Goal: Navigation & Orientation: Understand site structure

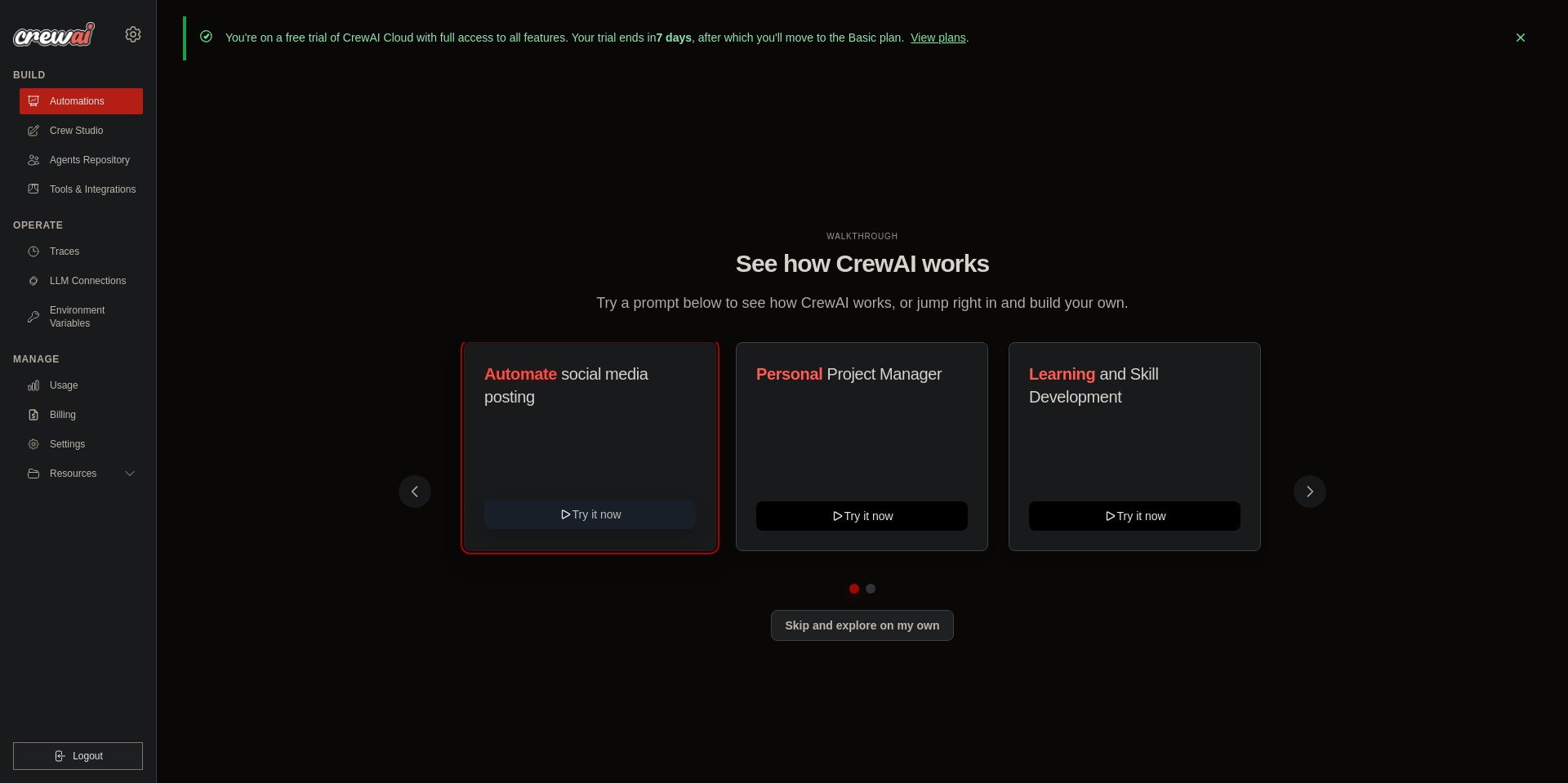
click at [605, 518] on button "Try it now" at bounding box center [590, 515] width 212 height 29
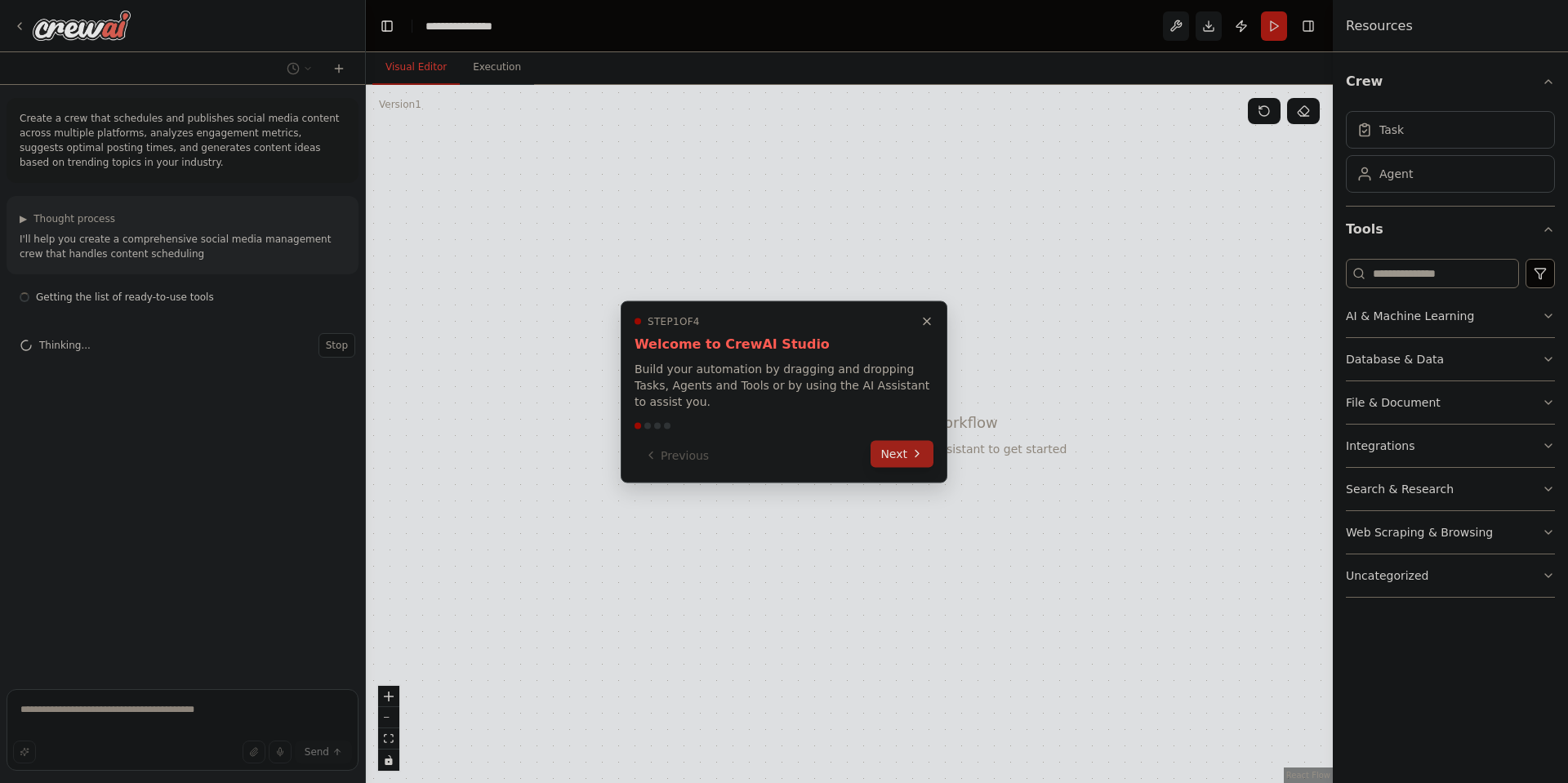
click at [909, 450] on button "Next" at bounding box center [901, 454] width 63 height 27
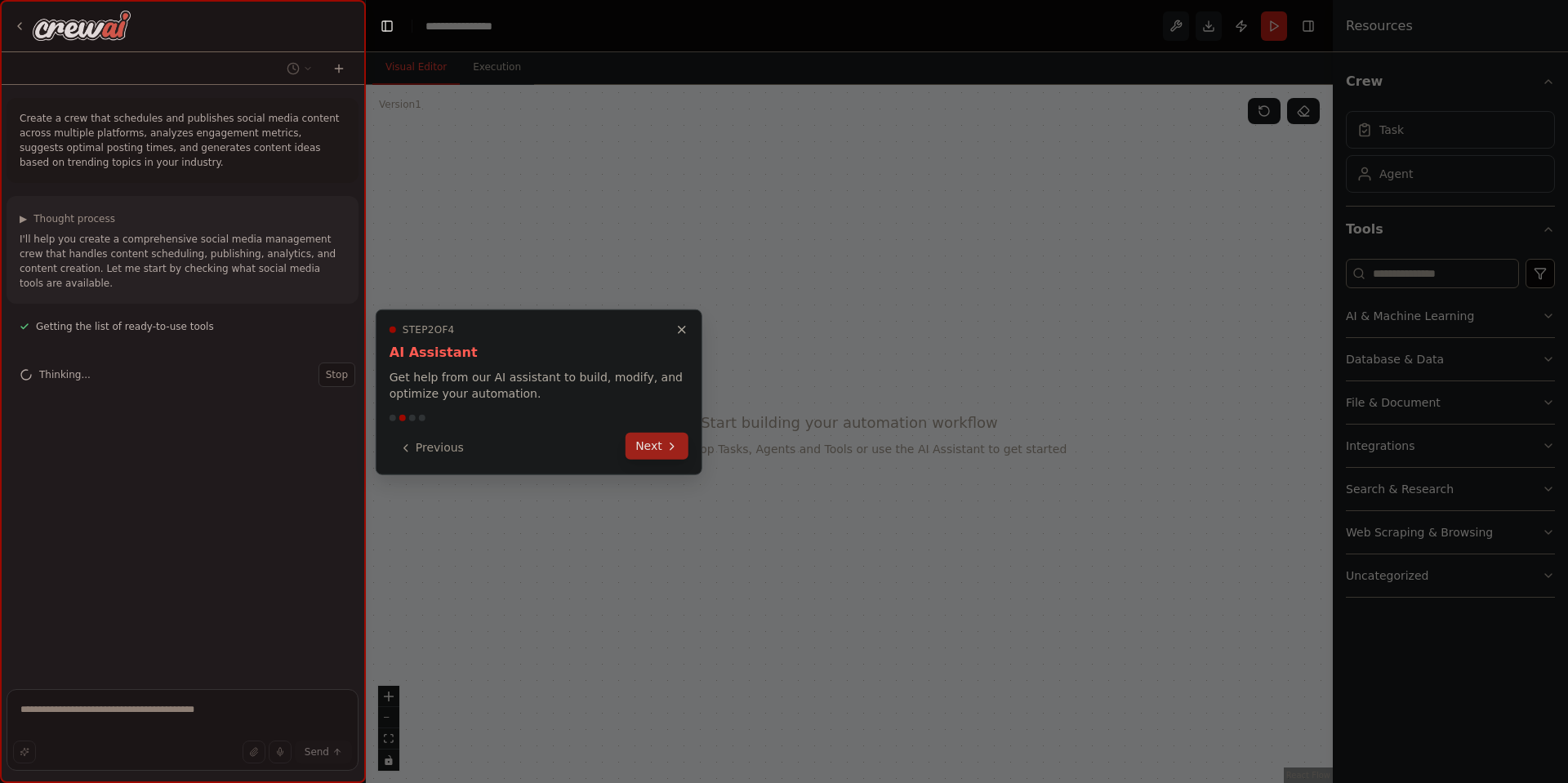
click at [652, 448] on button "Next" at bounding box center [657, 446] width 63 height 27
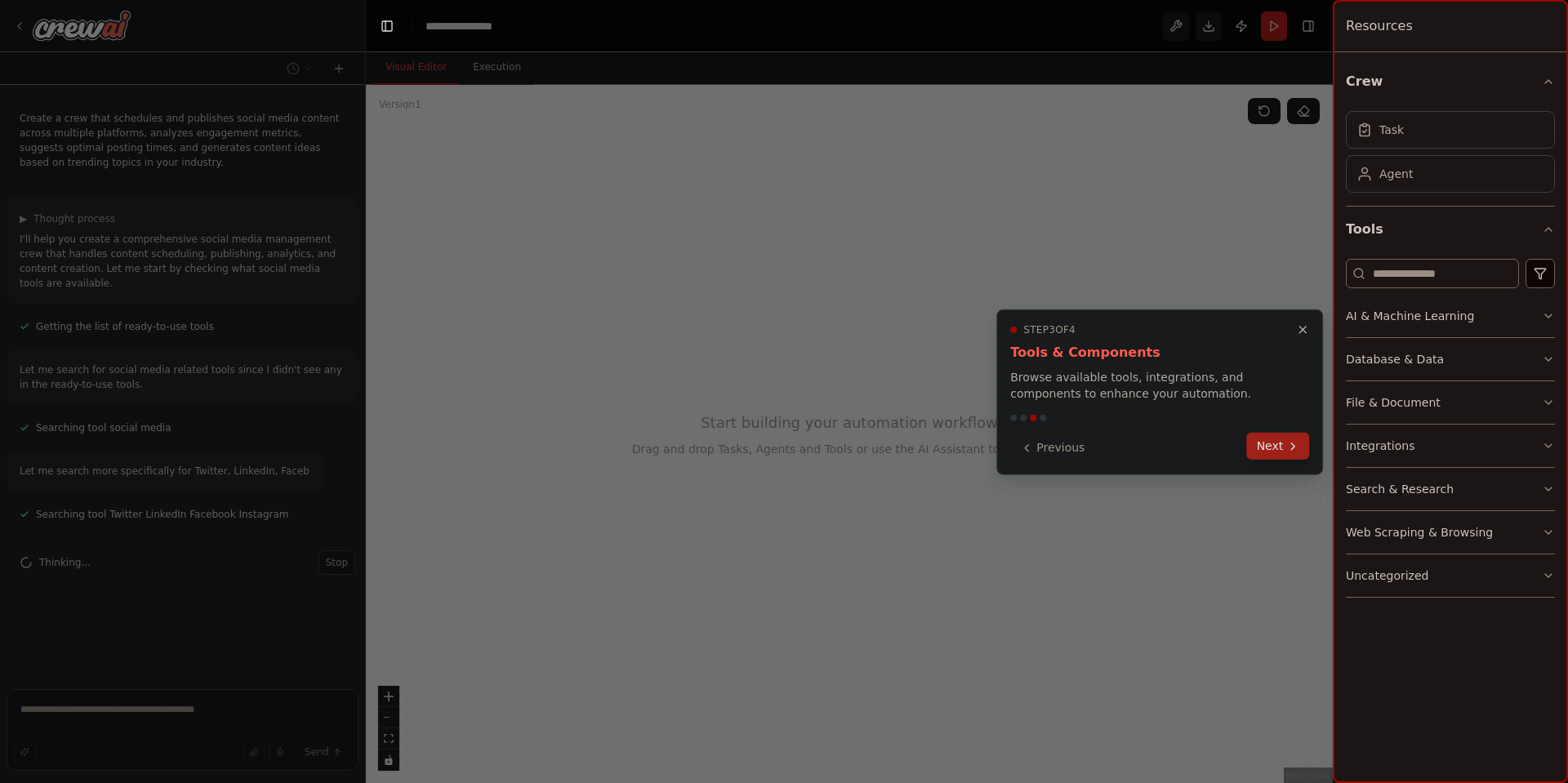
click at [1271, 445] on button "Next" at bounding box center [1278, 446] width 63 height 27
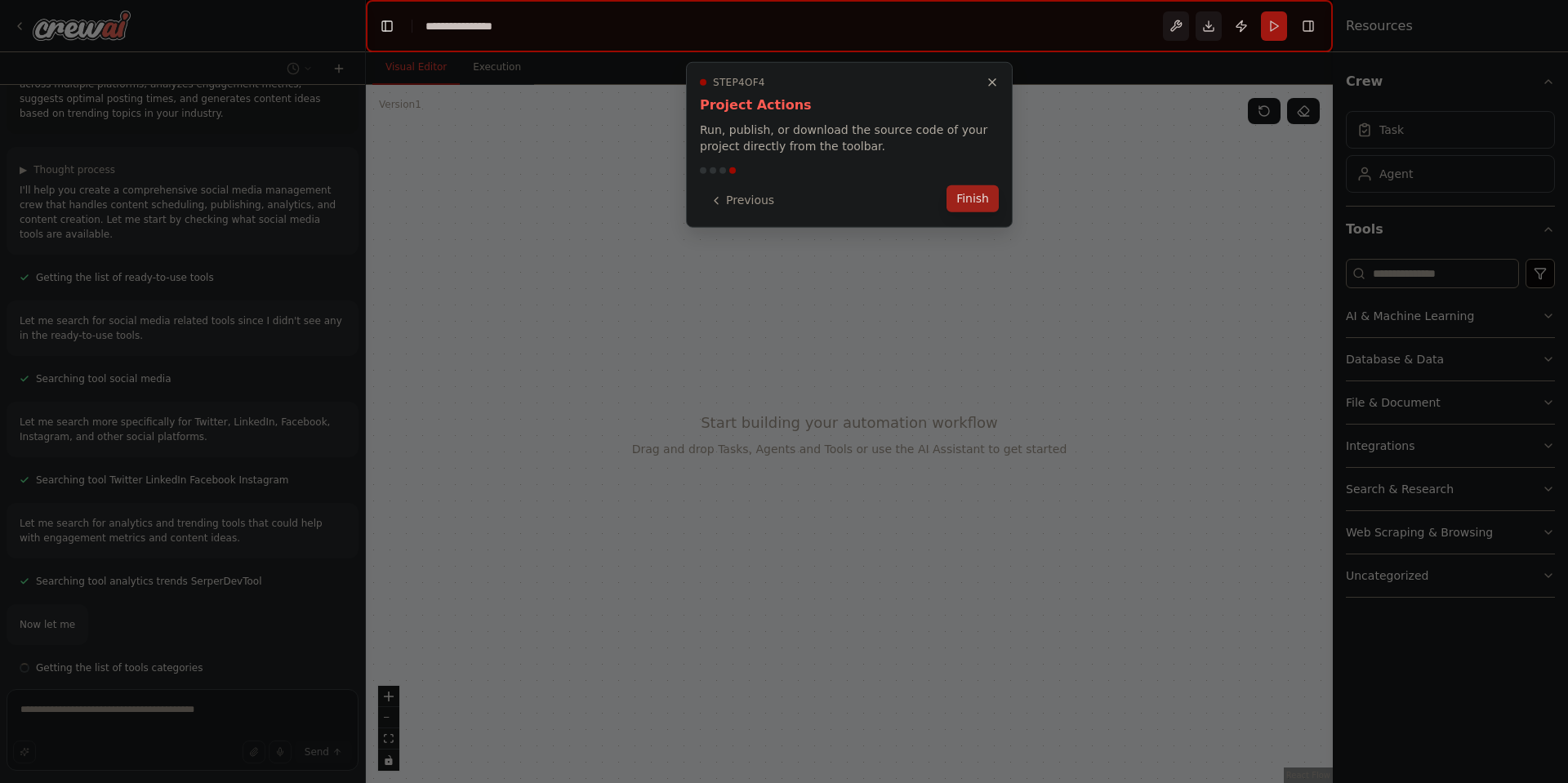
scroll to position [54, 0]
click at [962, 205] on button "Finish" at bounding box center [972, 199] width 52 height 27
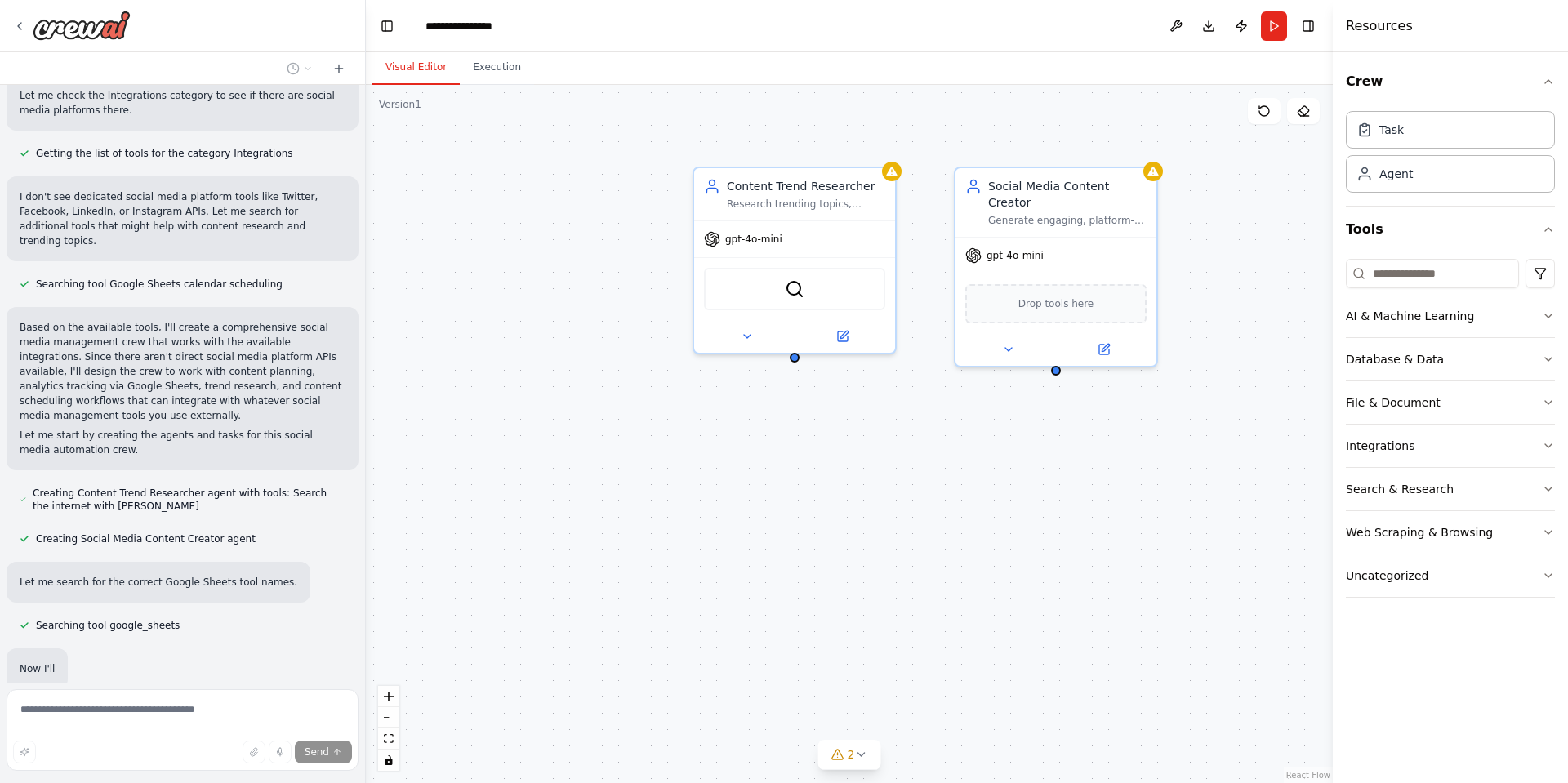
scroll to position [698, 0]
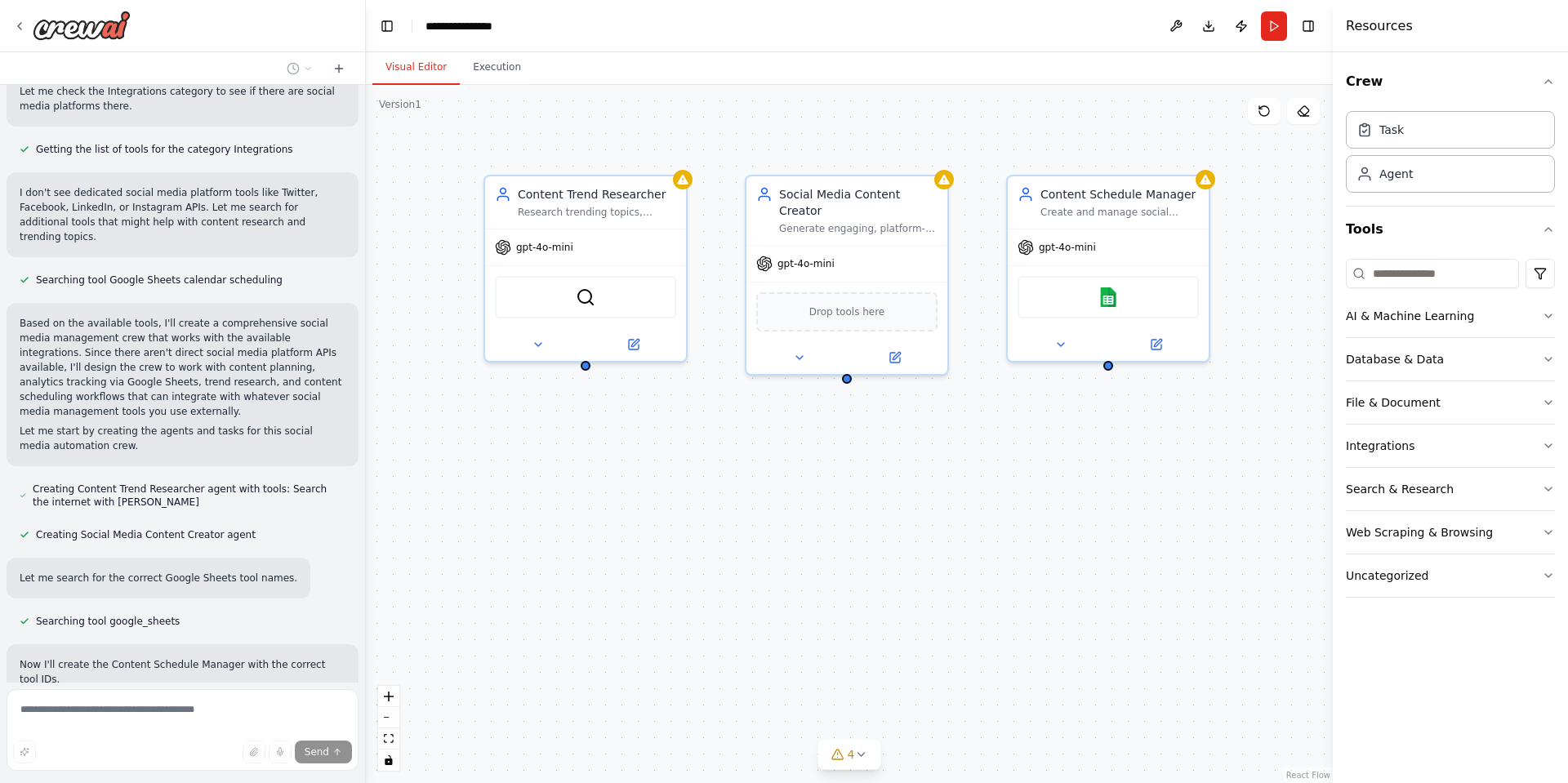
drag, startPoint x: 1209, startPoint y: 551, endPoint x: 1001, endPoint y: 567, distance: 208.6
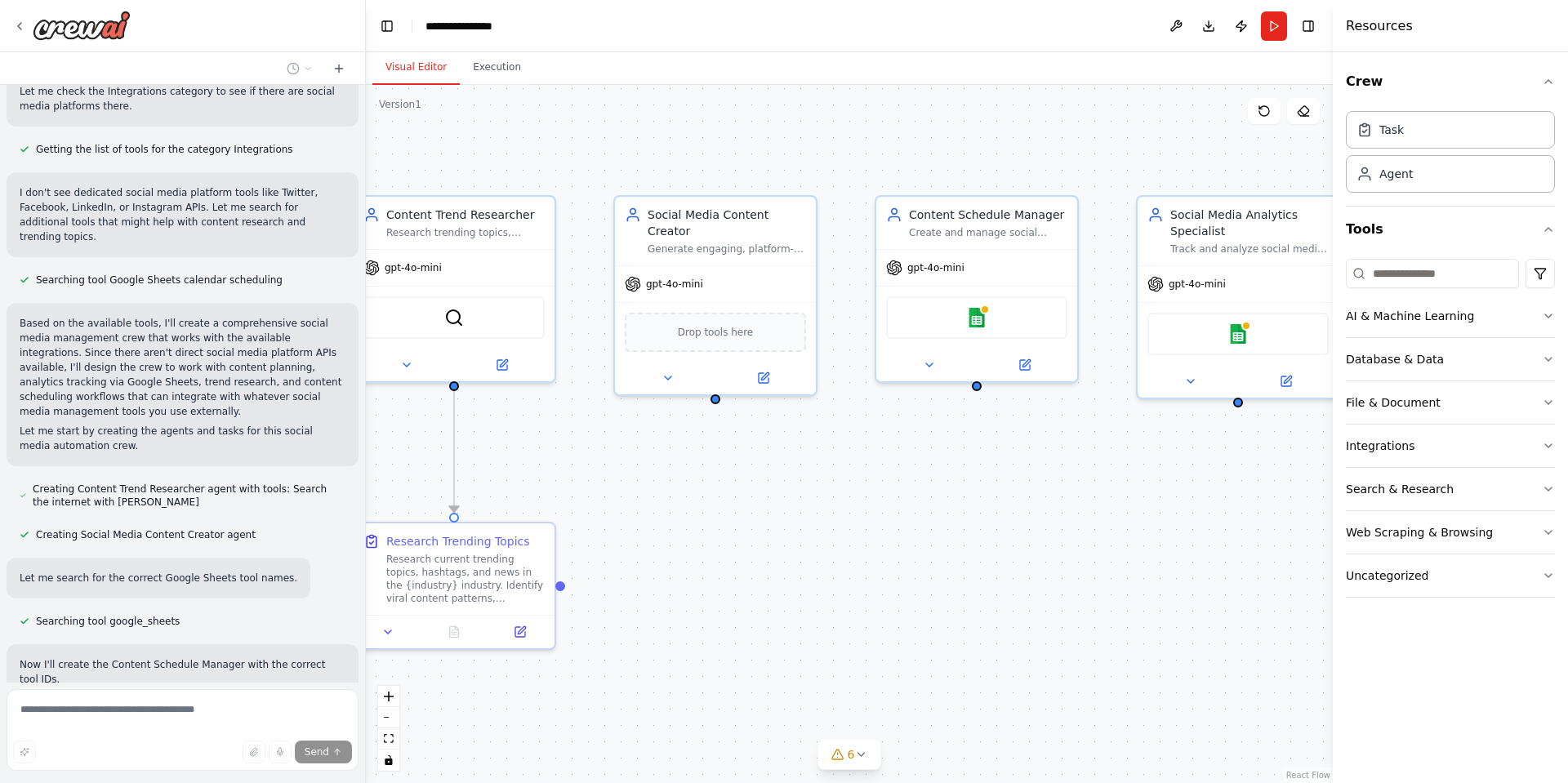
drag, startPoint x: 893, startPoint y: 548, endPoint x: 777, endPoint y: 561, distance: 116.7
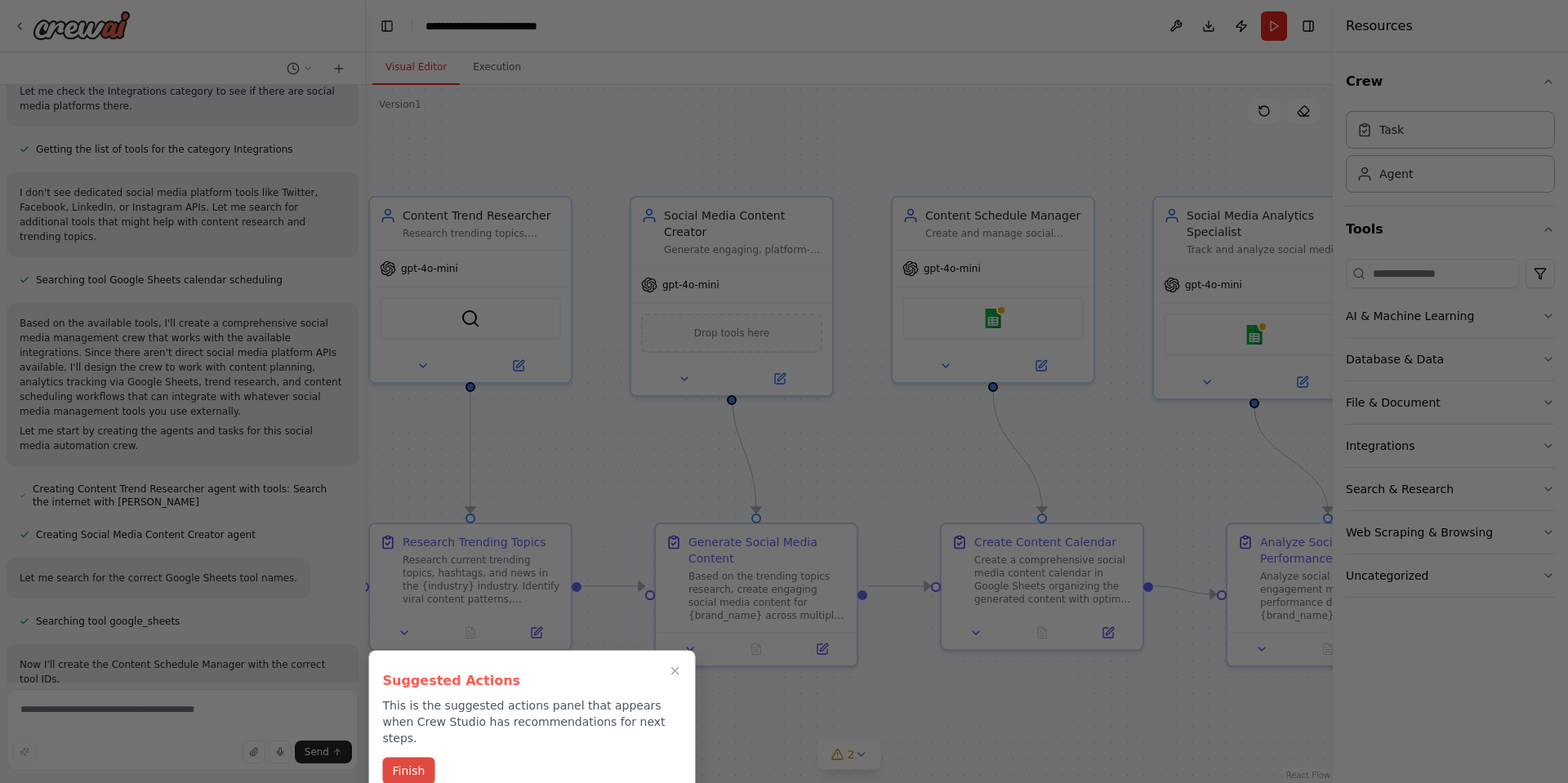
click at [404, 761] on button "Finish" at bounding box center [409, 771] width 52 height 27
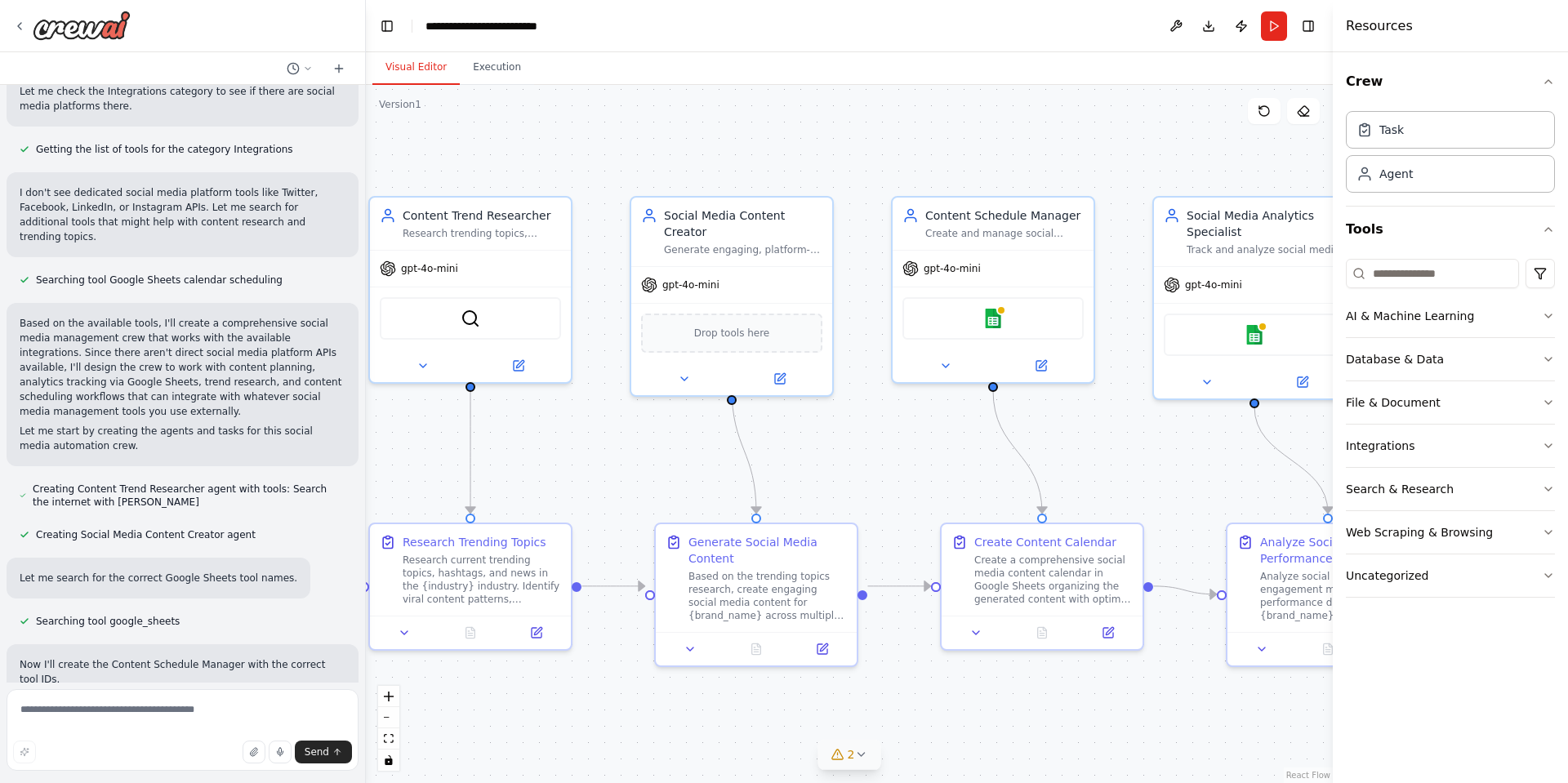
click at [860, 756] on icon at bounding box center [860, 754] width 7 height 3
click at [1150, 481] on div ".deletable-edge-delete-btn { width: 20px; height: 20px; border: 0px solid #ffff…" at bounding box center [849, 434] width 967 height 698
click at [1303, 28] on button "Toggle Right Sidebar" at bounding box center [1308, 26] width 23 height 23
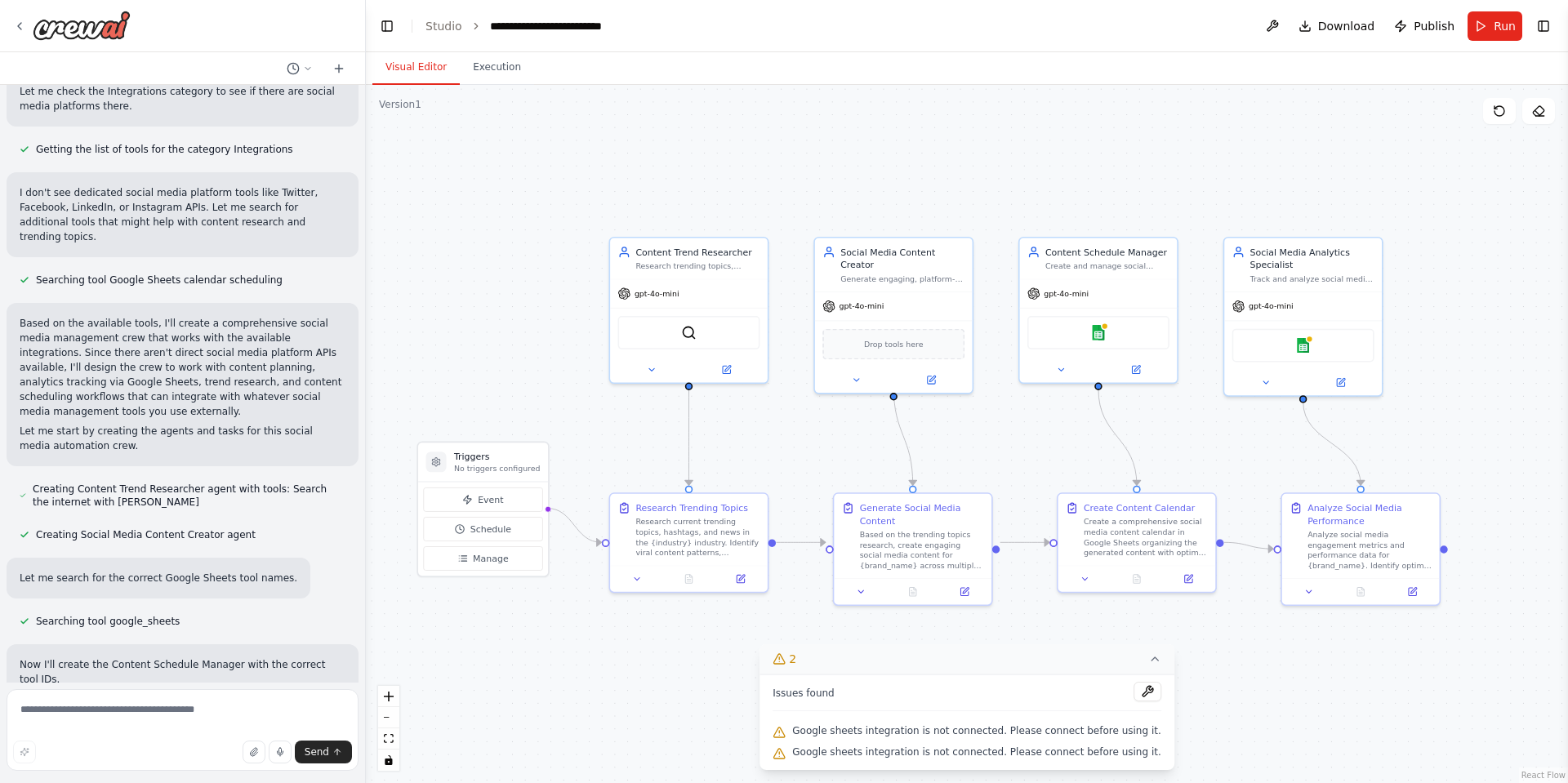
click at [817, 445] on div ".deletable-edge-delete-btn { width: 20px; height: 20px; border: 0px solid #ffff…" at bounding box center [967, 434] width 1202 height 698
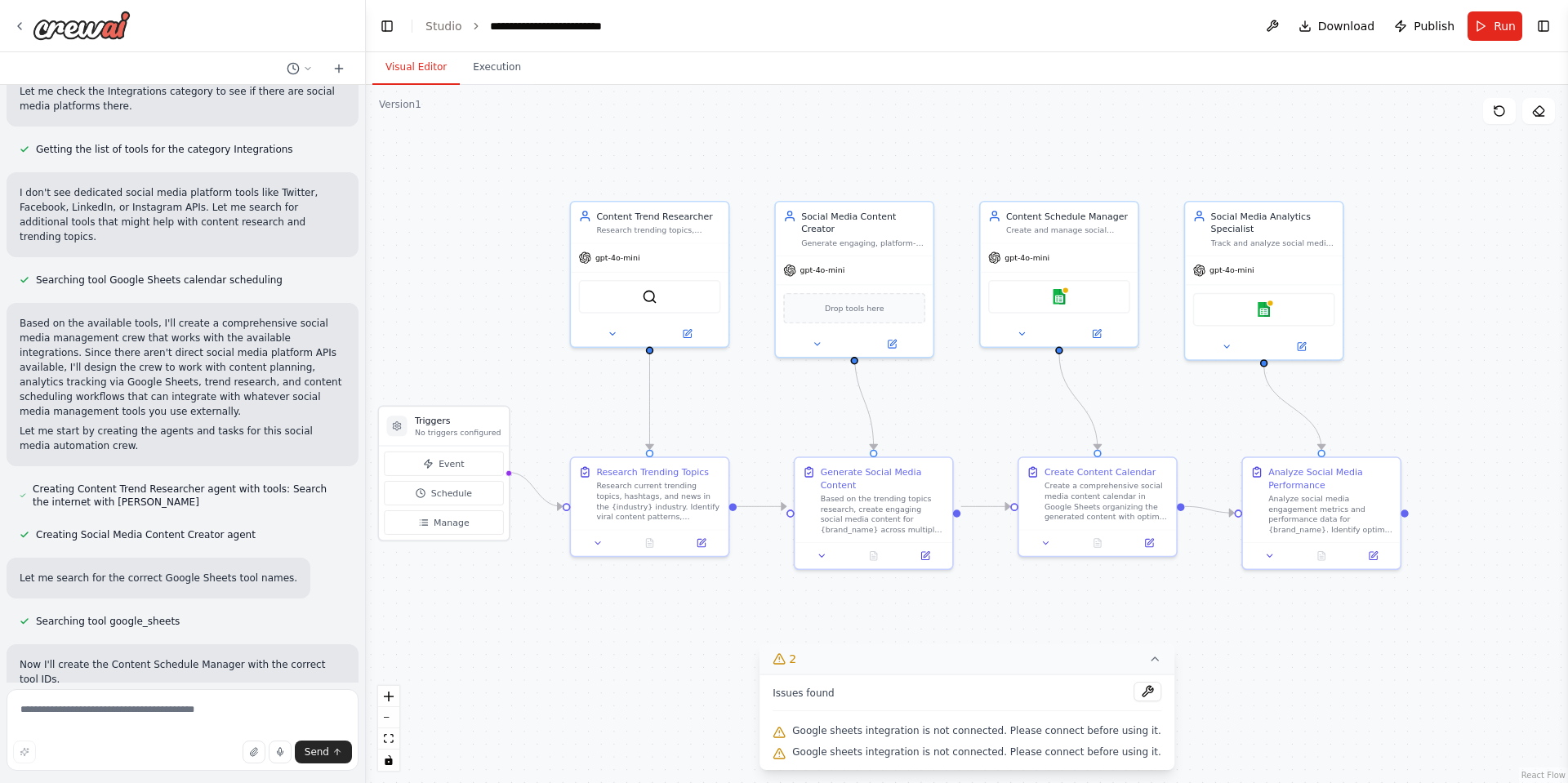
drag, startPoint x: 997, startPoint y: 451, endPoint x: 979, endPoint y: 418, distance: 37.6
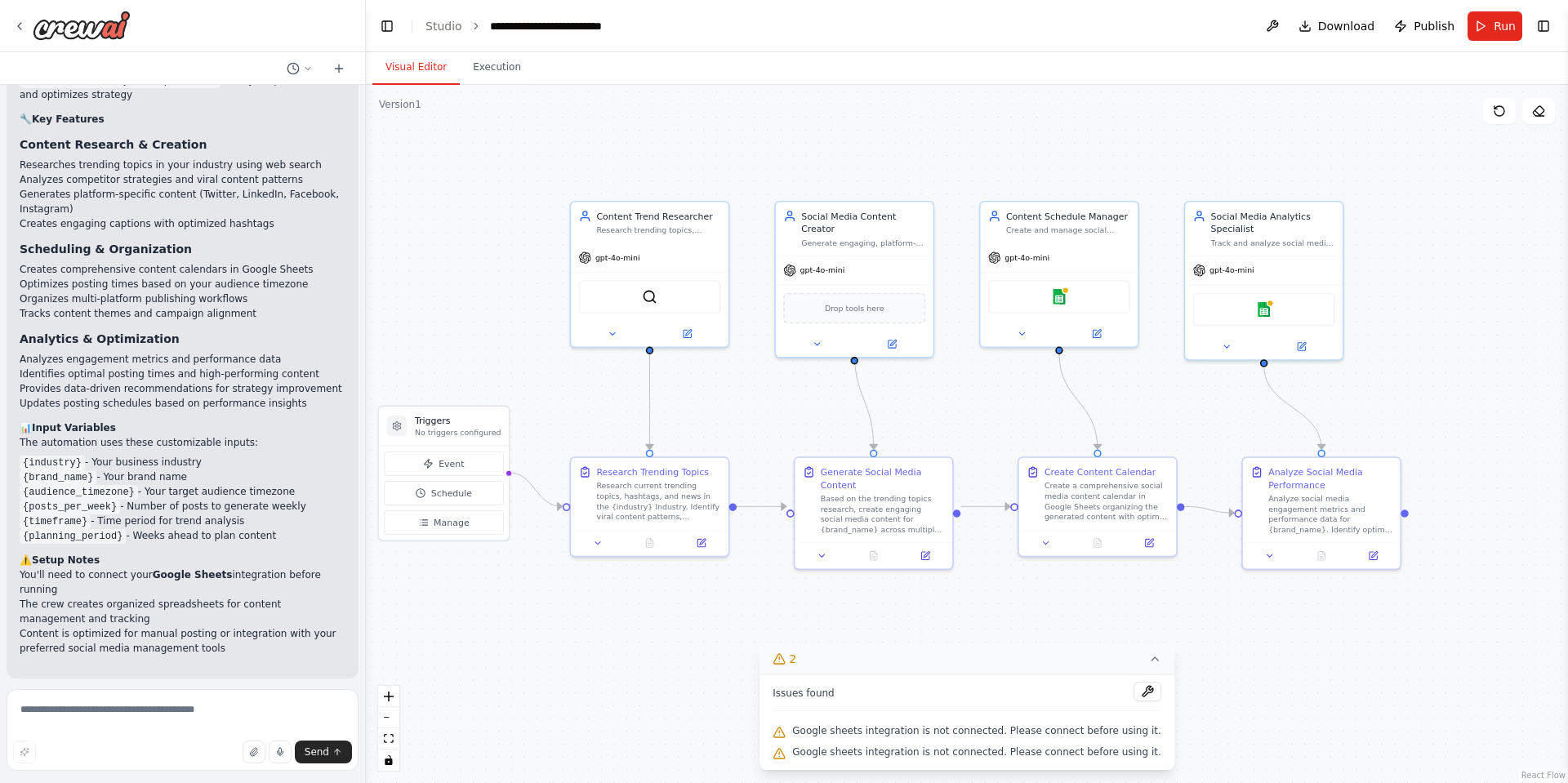
scroll to position [2007, 0]
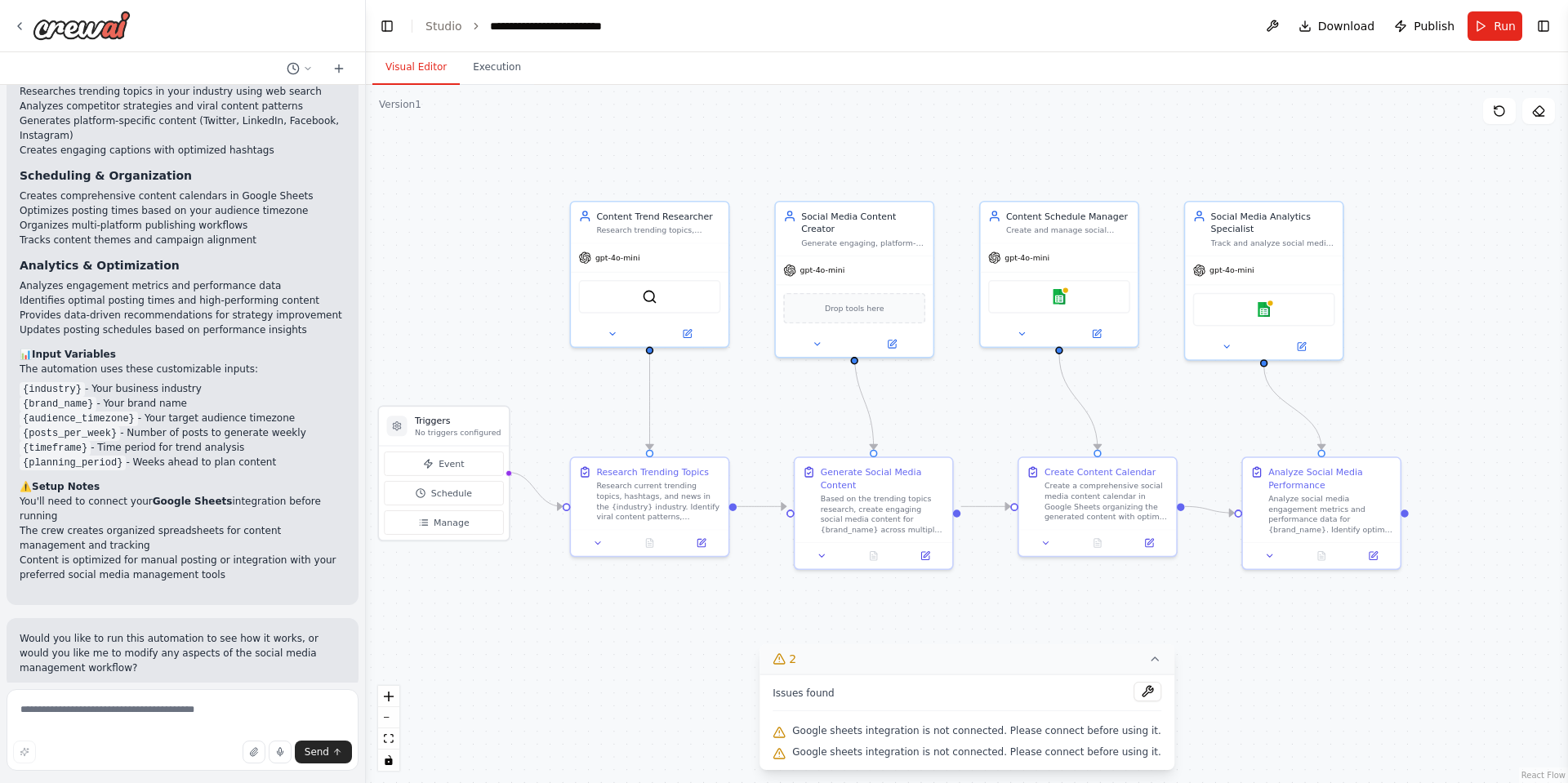
click at [54, 718] on span "Suggestion" at bounding box center [65, 725] width 55 height 13
click at [31, 723] on div at bounding box center [29, 725] width 5 height 5
click at [35, 745] on p "I have some suggestions to help you move forward with your automation." at bounding box center [182, 758] width 326 height 26
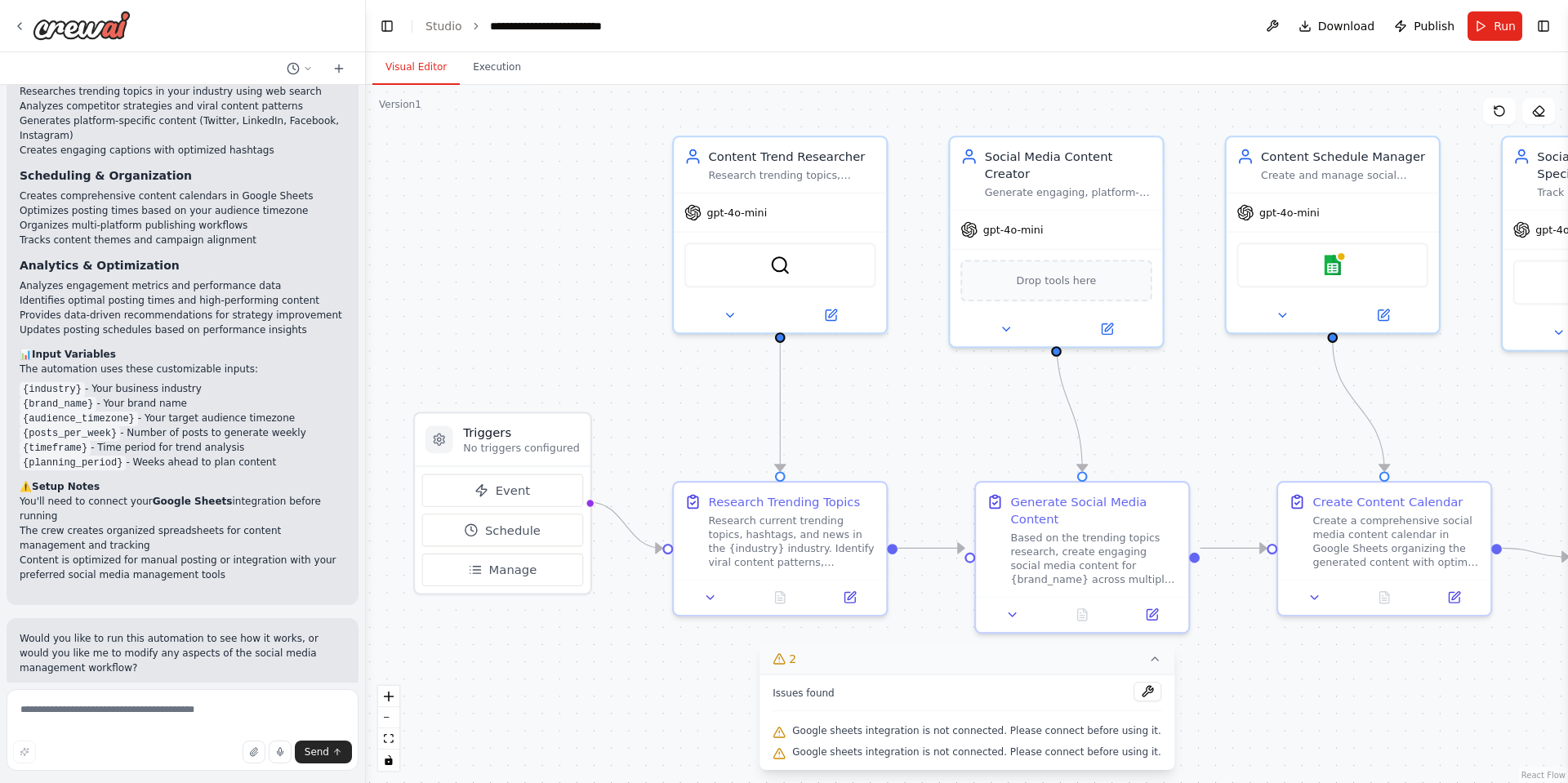
drag, startPoint x: 599, startPoint y: 355, endPoint x: 673, endPoint y: 353, distance: 74.0
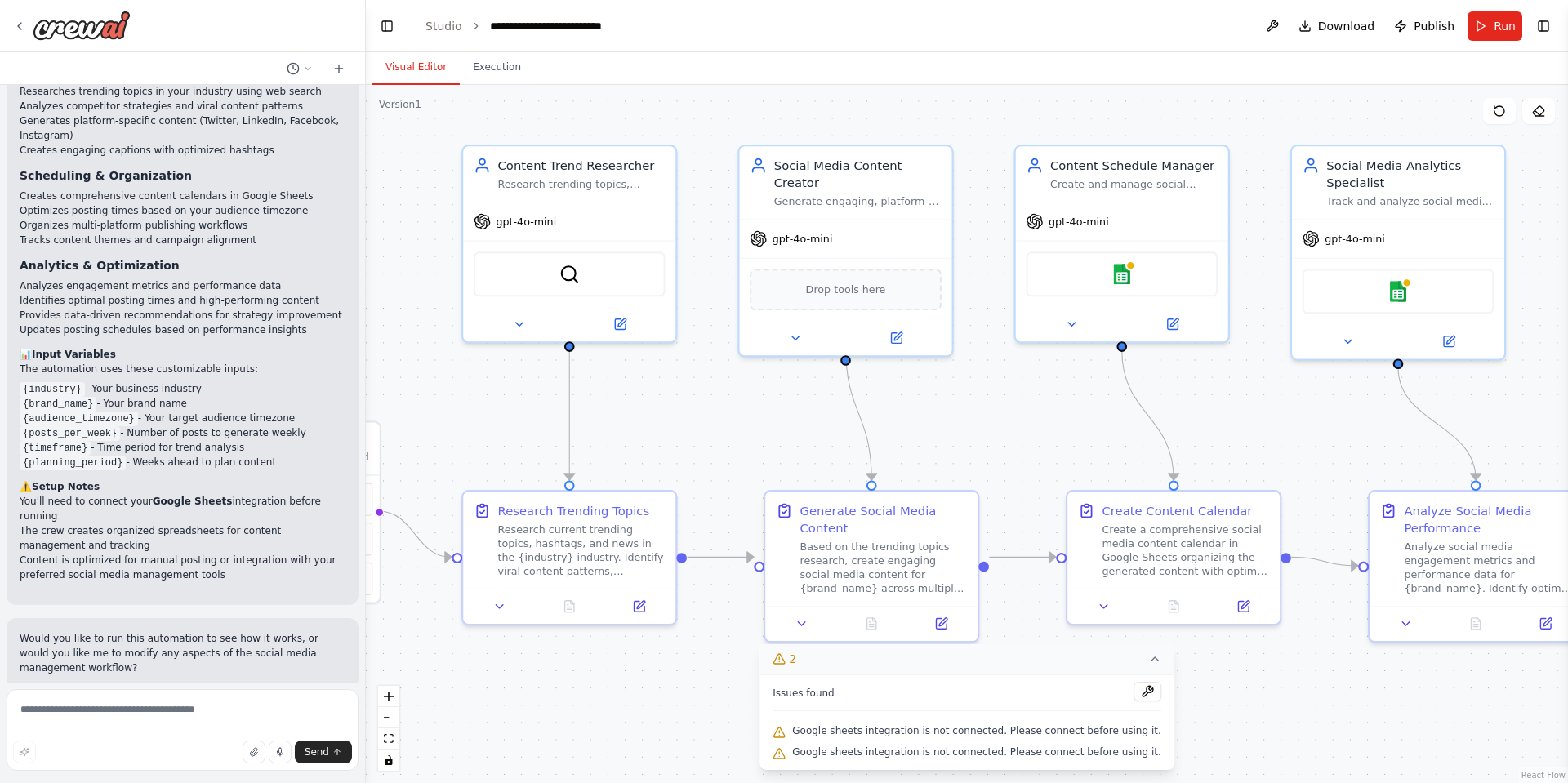
drag, startPoint x: 908, startPoint y: 409, endPoint x: 554, endPoint y: 415, distance: 354.1
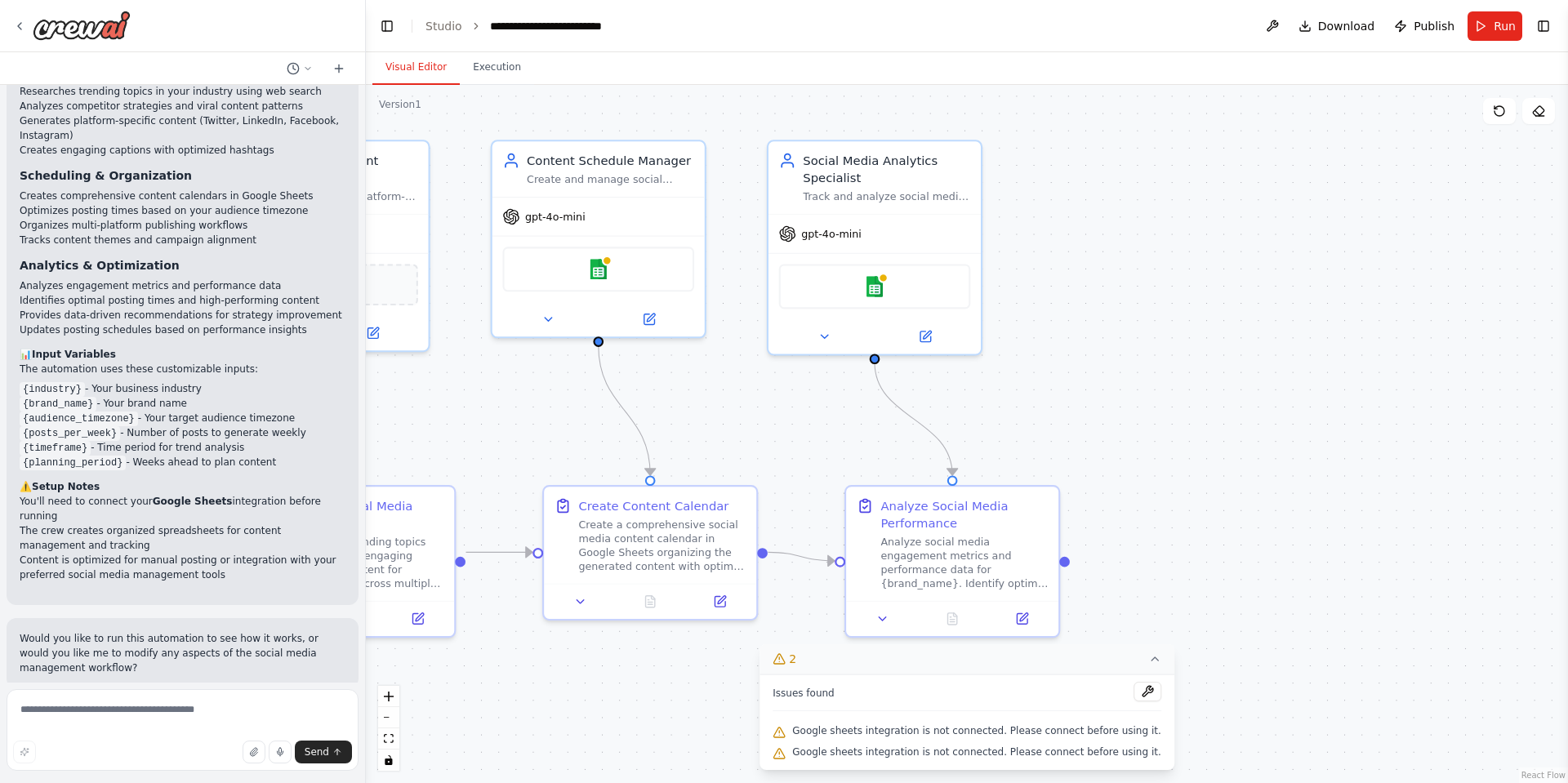
drag, startPoint x: 809, startPoint y: 445, endPoint x: 1001, endPoint y: 441, distance: 192.0
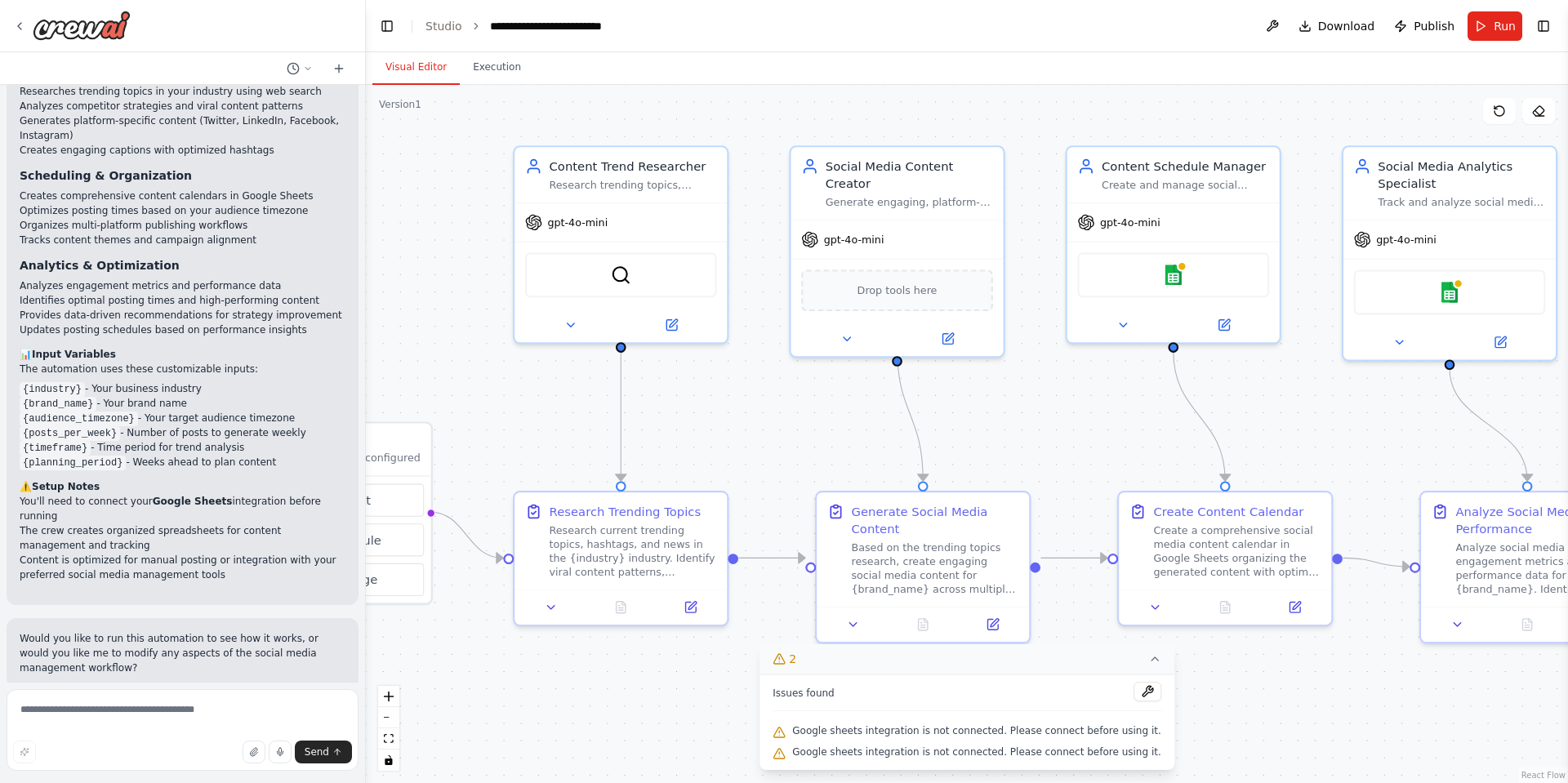
click at [12, 21] on div at bounding box center [182, 26] width 365 height 52
click at [16, 21] on icon at bounding box center [20, 26] width 13 height 13
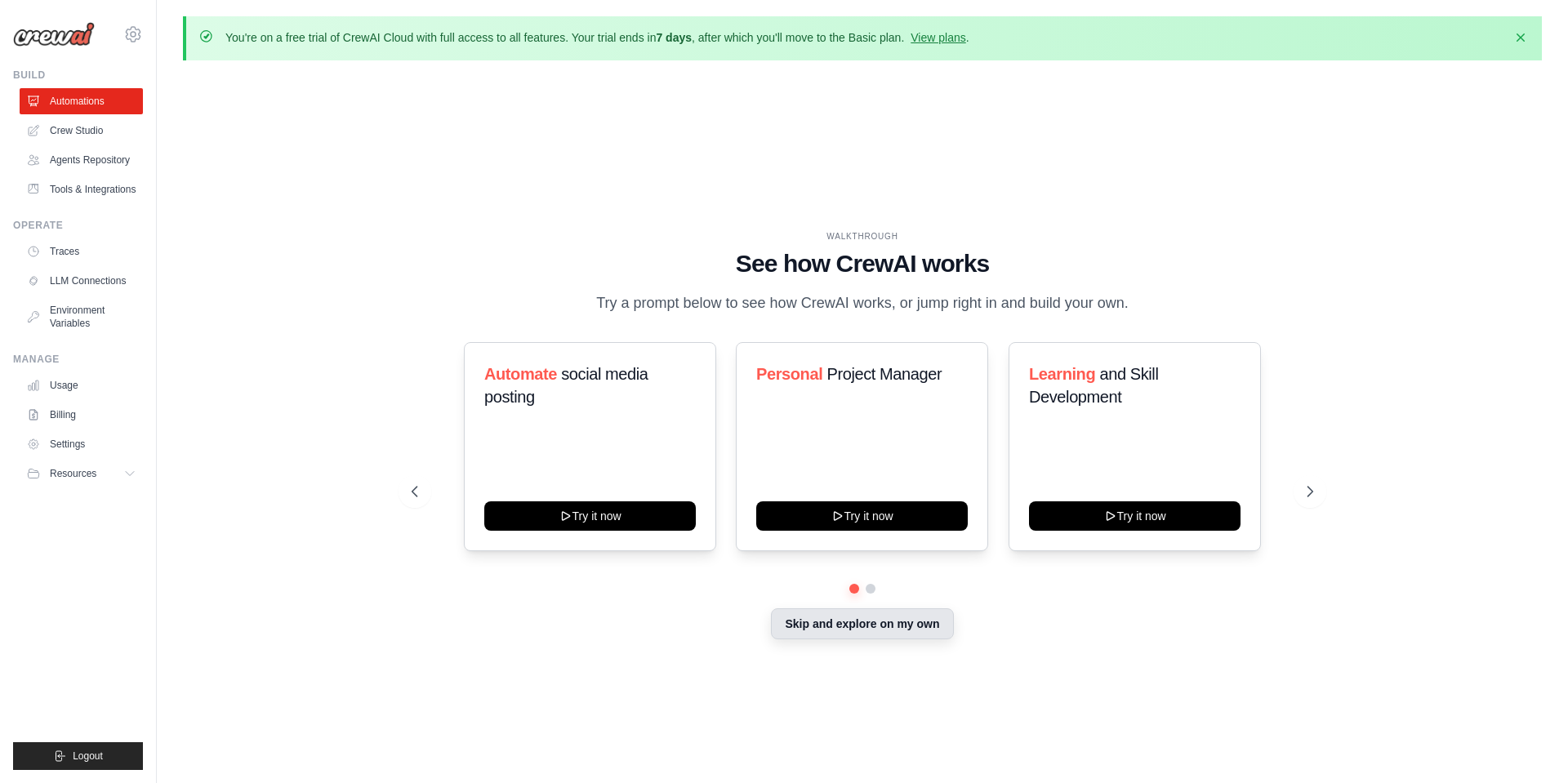
click at [829, 628] on button "Skip and explore on my own" at bounding box center [861, 624] width 182 height 31
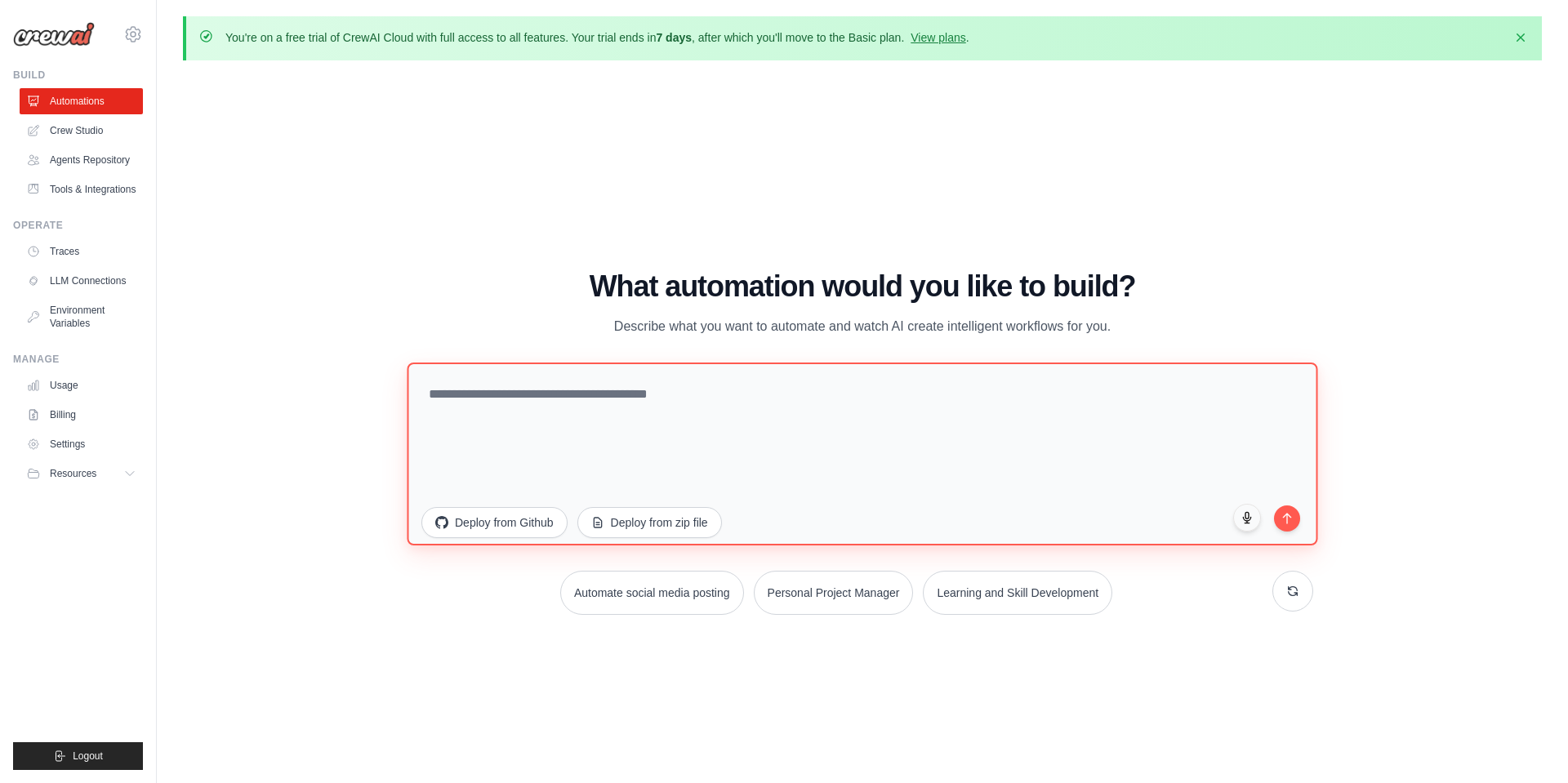
click at [672, 423] on textarea at bounding box center [862, 454] width 910 height 183
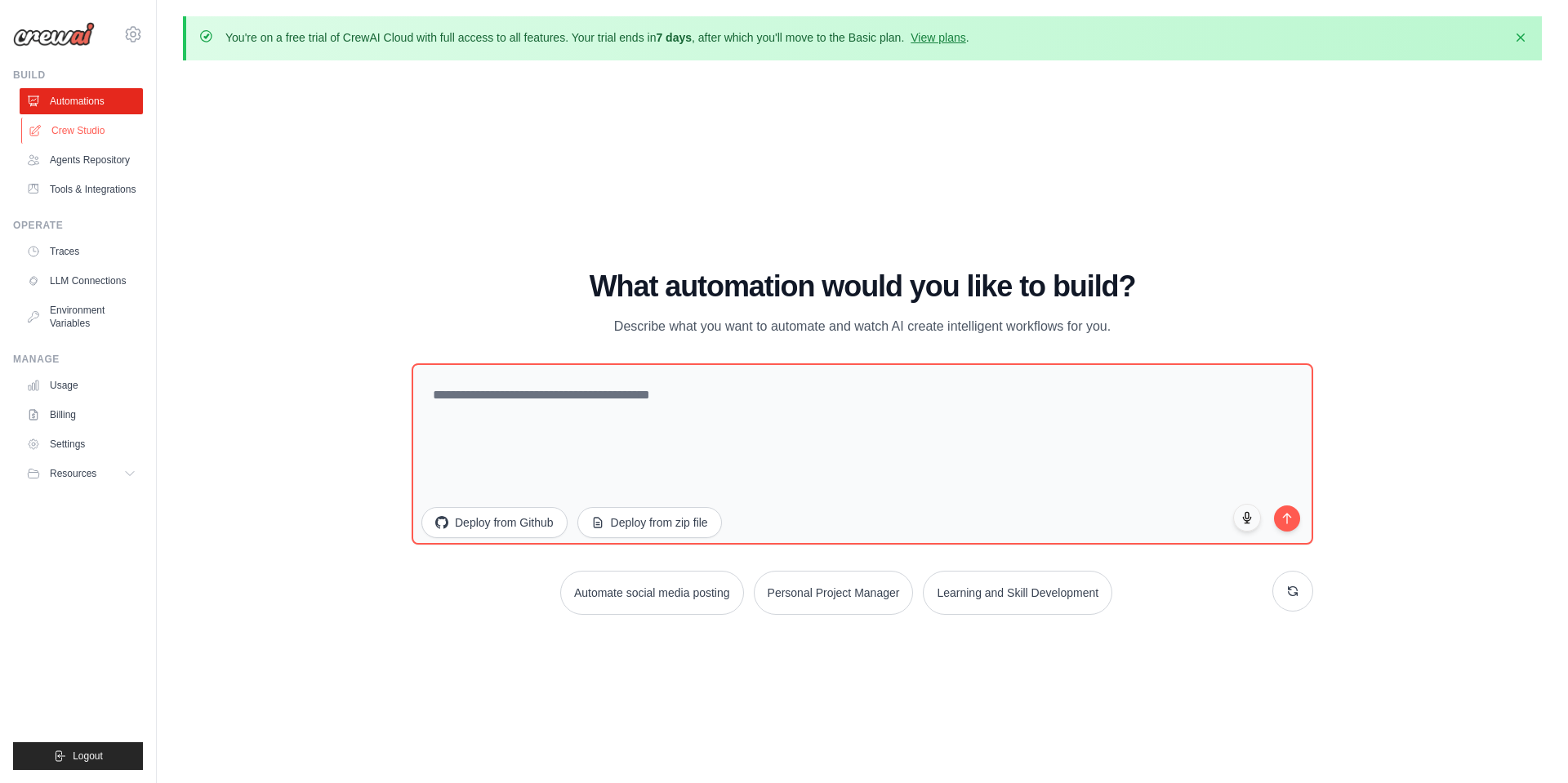
click at [95, 131] on link "Crew Studio" at bounding box center [83, 131] width 123 height 26
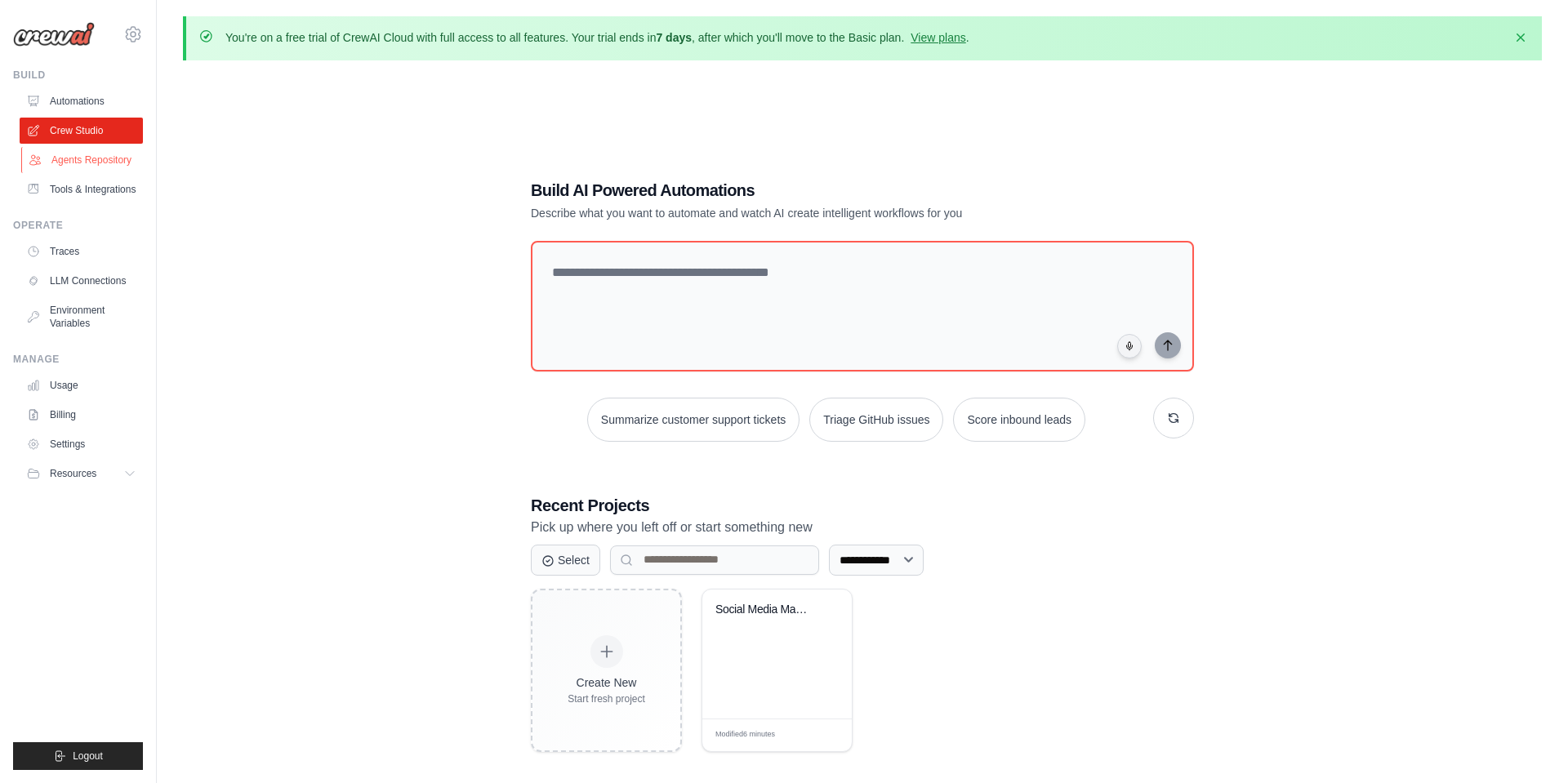
click at [78, 162] on link "Agents Repository" at bounding box center [83, 160] width 123 height 26
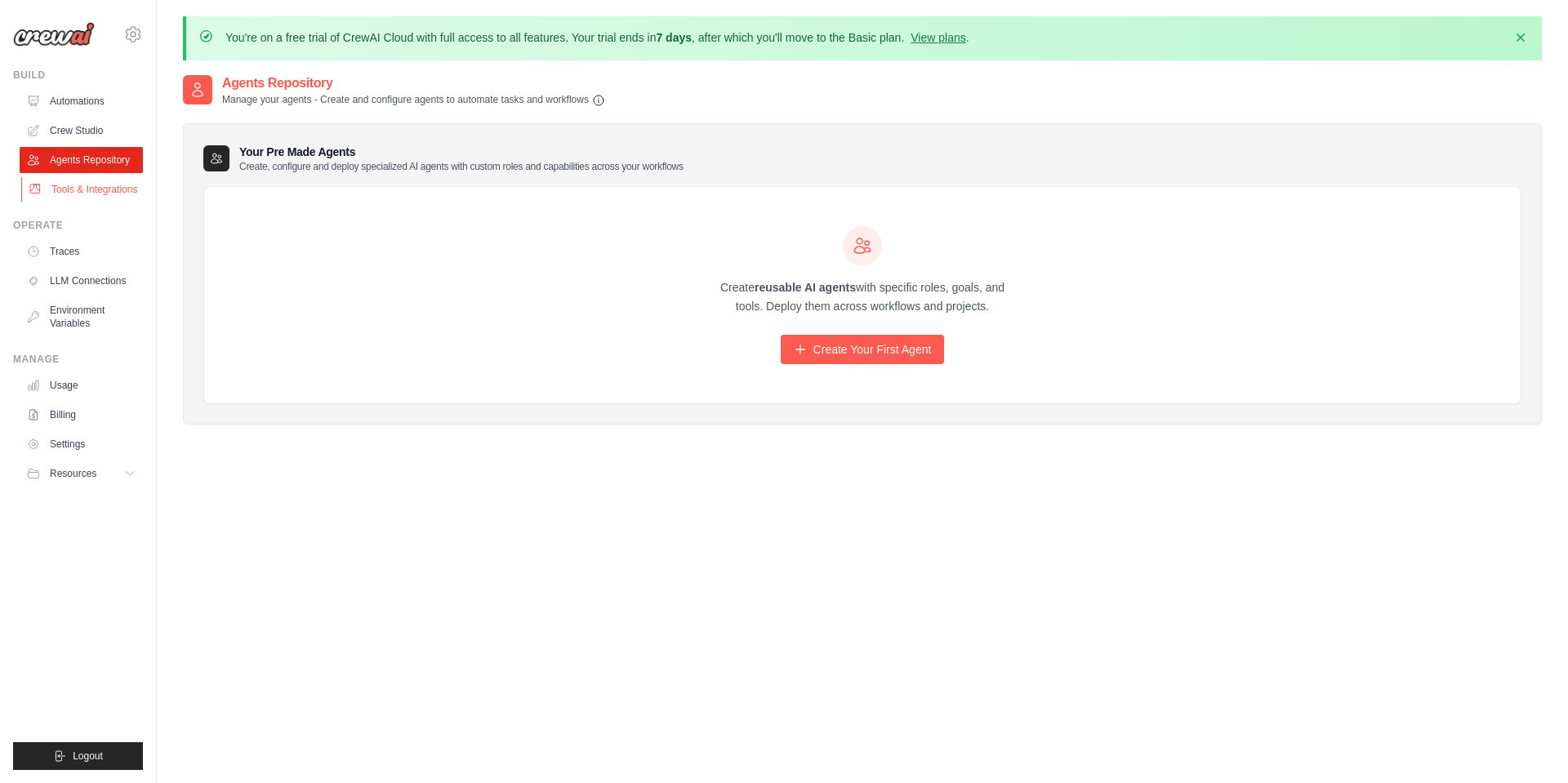
click at [80, 184] on link "Tools & Integrations" at bounding box center [83, 190] width 123 height 26
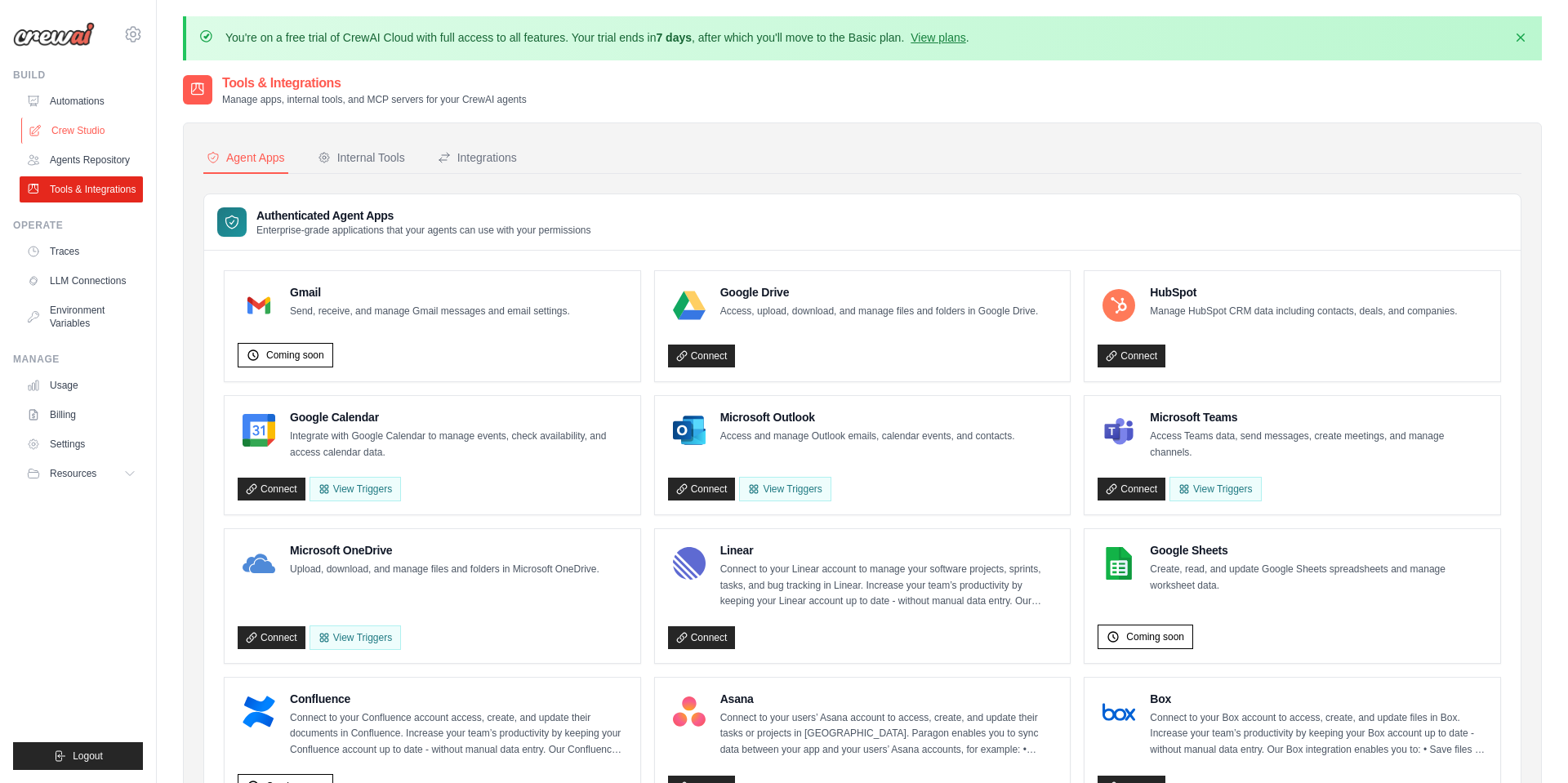
click at [96, 136] on link "Crew Studio" at bounding box center [83, 131] width 123 height 26
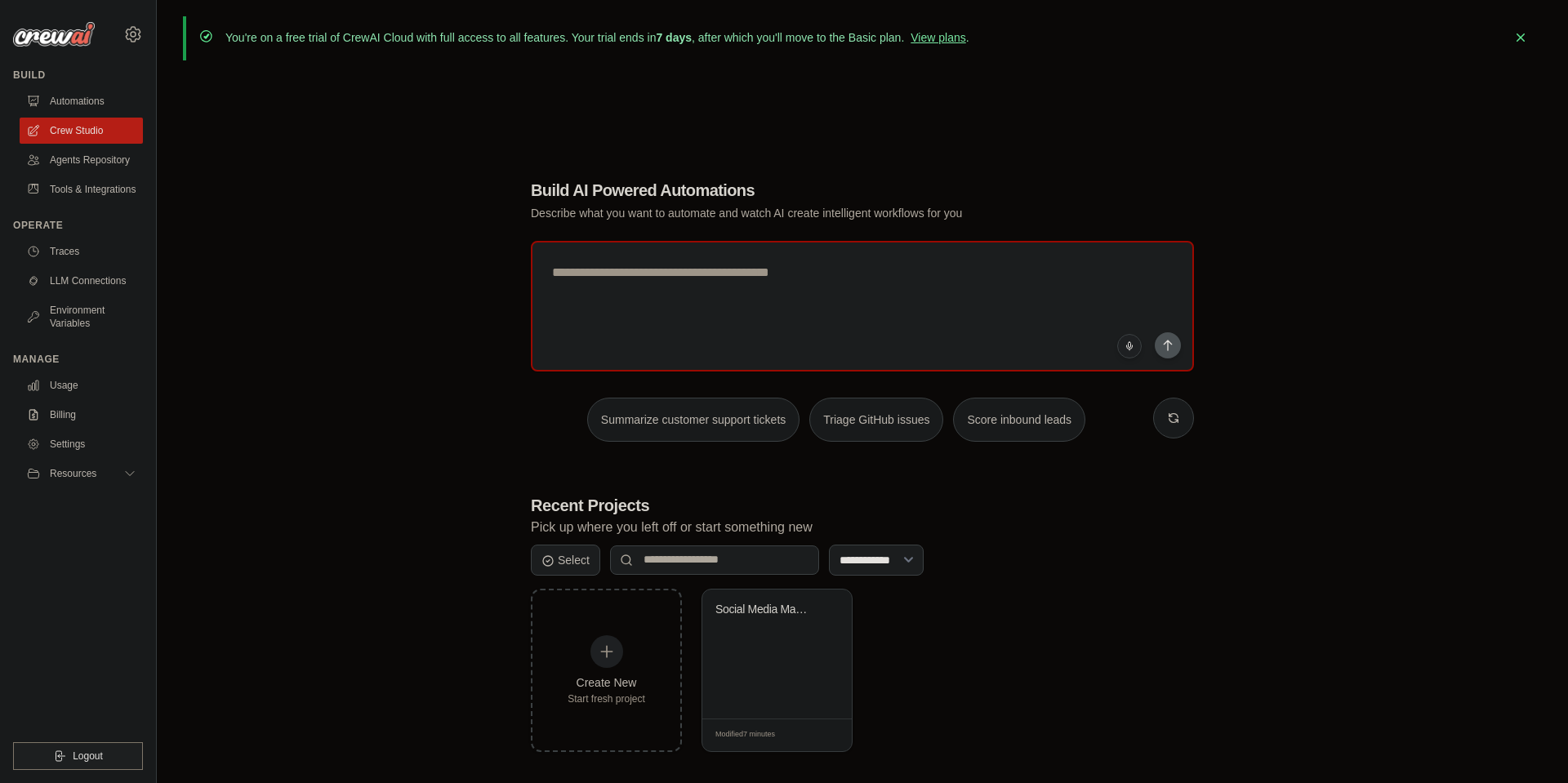
click at [445, 292] on div "**********" at bounding box center [862, 465] width 1359 height 783
